Goal: Entertainment & Leisure: Consume media (video, audio)

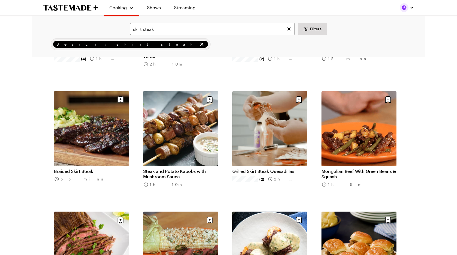
scroll to position [114, 0]
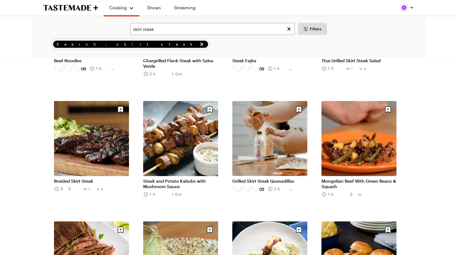
click at [107, 178] on link "Braided Skirt Steak" at bounding box center [91, 180] width 75 height 5
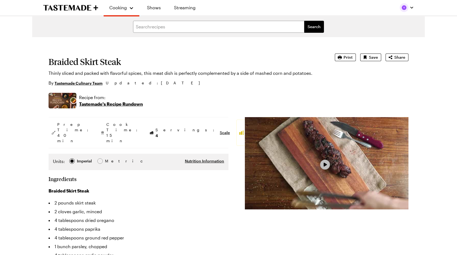
click at [322, 165] on span "Video Player" at bounding box center [324, 164] width 5 height 5
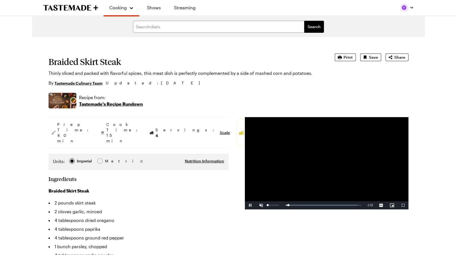
click at [263, 205] on span "Video Player" at bounding box center [261, 205] width 11 height 0
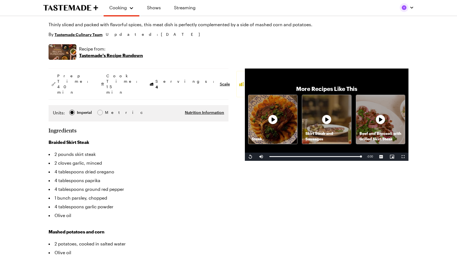
scroll to position [49, 0]
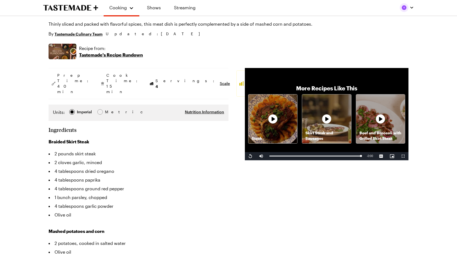
click at [367, 128] on div "Beef and Broccoli with Grilled Skirt Steak" at bounding box center [380, 118] width 49 height 49
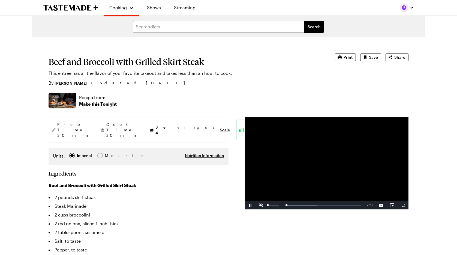
click at [262, 205] on span "Video Player" at bounding box center [261, 205] width 11 height 0
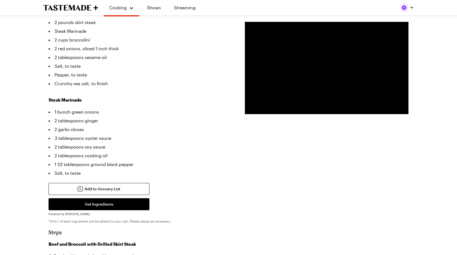
scroll to position [153, 0]
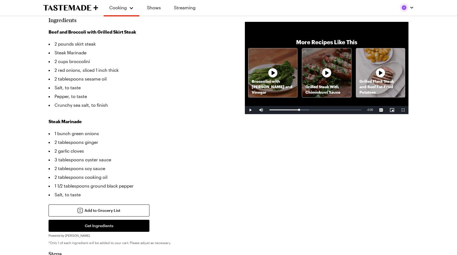
drag, startPoint x: 298, startPoint y: 110, endPoint x: 367, endPoint y: 112, distance: 69.3
click at [367, 112] on div "Play Mute Current Time 3:12 / Duration 10:01 Loaded : 43.14% 10:01 10:01 Stream…" at bounding box center [327, 110] width 164 height 8
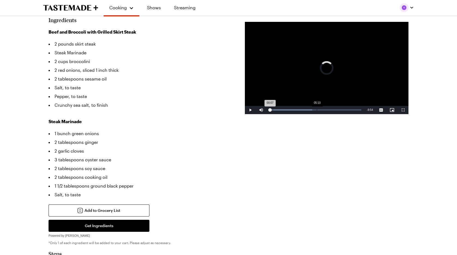
drag, startPoint x: 270, startPoint y: 110, endPoint x: 317, endPoint y: 110, distance: 46.6
click at [317, 110] on div "Loaded : 46.46% 05:10 00:07" at bounding box center [315, 109] width 92 height 1
click at [354, 108] on div "Loaded : 53.32% 09:16 05:11" at bounding box center [315, 110] width 97 height 8
click at [364, 110] on div "Remaining Time - 0:02" at bounding box center [370, 110] width 12 height 8
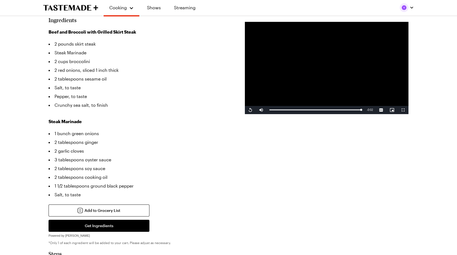
click at [366, 94] on video "Video Player" at bounding box center [327, 68] width 164 height 92
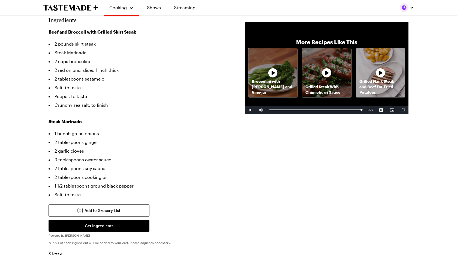
drag, startPoint x: 270, startPoint y: 110, endPoint x: 345, endPoint y: 87, distance: 78.5
click at [345, 88] on video-js "Video Player is loading. Play Video Play Mute Current Time 10:01 / Duration 10:…" at bounding box center [327, 68] width 164 height 92
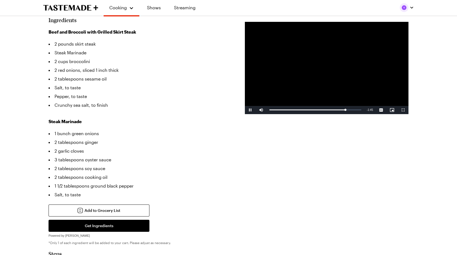
click at [340, 85] on video "Video Player" at bounding box center [327, 68] width 164 height 92
click at [362, 110] on div "Loaded : 86.77% 10:01 08:16" at bounding box center [315, 110] width 97 height 8
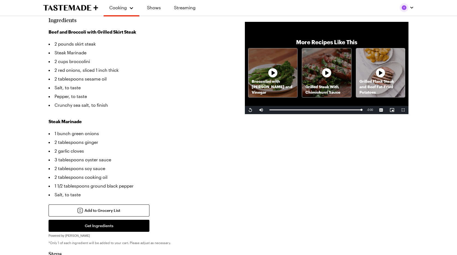
click at [350, 92] on p "Grilled Steak With Chimichurri Sauce" at bounding box center [326, 89] width 49 height 11
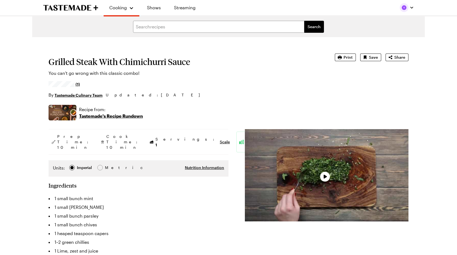
click at [330, 83] on div "Grilled Steak With Chimichurri Sauce You can't go wrong with this classic combo…" at bounding box center [229, 75] width 360 height 45
type textarea "x"
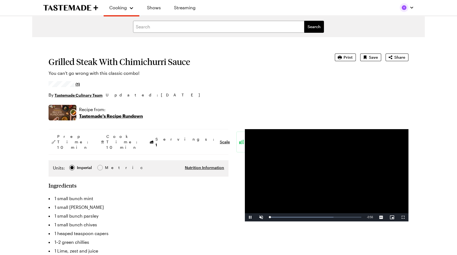
click at [321, 176] on video "Video Player" at bounding box center [327, 175] width 164 height 92
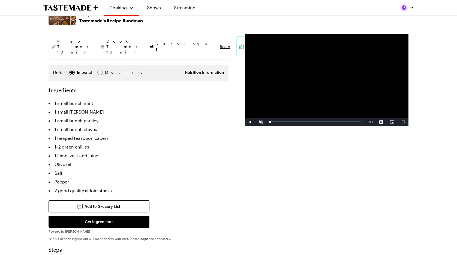
scroll to position [93, 0]
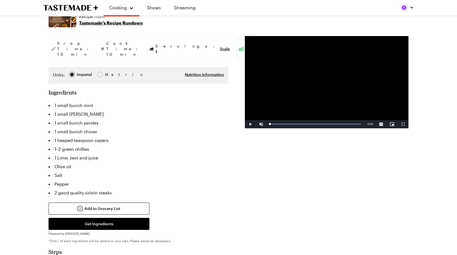
click at [328, 91] on video "Video Player" at bounding box center [327, 82] width 164 height 92
click at [261, 124] on span "Video Player" at bounding box center [261, 124] width 11 height 0
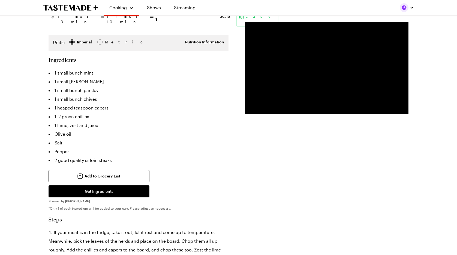
scroll to position [126, 0]
